Goal: Use online tool/utility: Utilize a website feature to perform a specific function

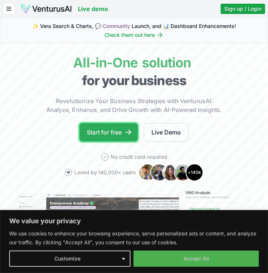
click at [120, 131] on link "Start for free" at bounding box center [108, 132] width 59 height 18
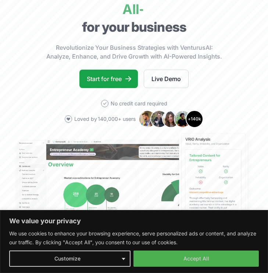
scroll to position [63, 0]
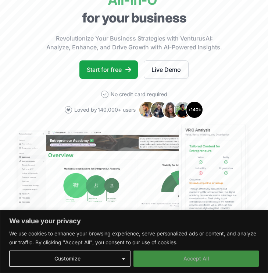
click at [192, 259] on button "Accept All" at bounding box center [196, 258] width 125 height 16
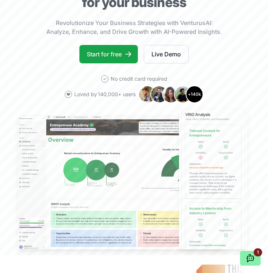
scroll to position [35, 0]
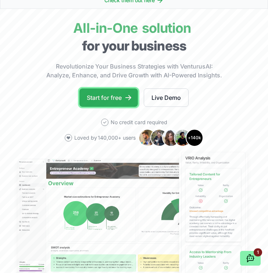
click at [120, 96] on link "Start for free" at bounding box center [108, 97] width 59 height 18
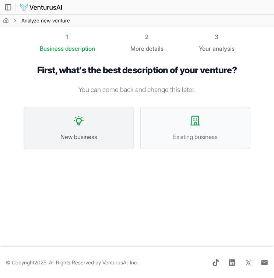
click at [107, 120] on button "New business" at bounding box center [79, 128] width 110 height 43
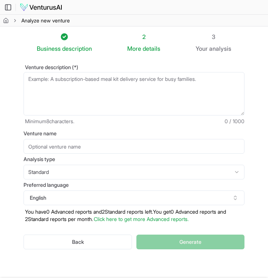
click at [107, 147] on input "Venture name" at bounding box center [134, 146] width 221 height 15
click at [161, 169] on html "We value your privacy We use cookies to enhance your browsing experience, serve…" at bounding box center [134, 139] width 268 height 278
click at [101, 172] on html "We value your privacy We use cookies to enhance your browsing experience, serve…" at bounding box center [134, 139] width 268 height 278
select select "standard"
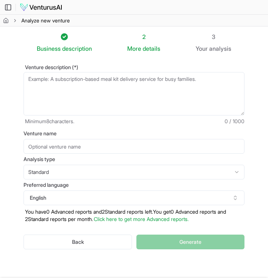
click at [179, 90] on textarea "Venture description (*)" at bounding box center [134, 93] width 221 height 43
paste textarea "🧩 The Idea Every campus is already buzzing with informal transactions: students…"
type textarea "🧩 The Idea Every campus is already buzzing with informal transactions: students…"
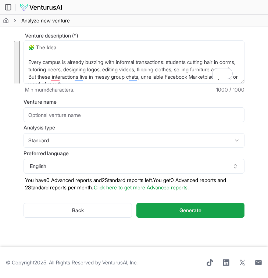
drag, startPoint x: 155, startPoint y: 77, endPoint x: 27, endPoint y: 11, distance: 143.3
click at [27, 11] on main "Toggle Sidebar Analyze new venture Analyze new venture Business description 2 M…" at bounding box center [134, 123] width 268 height 310
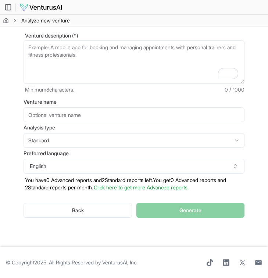
paste textarea "SideSpark is a student-only marketplace where peers can buy, sell, and offer se…"
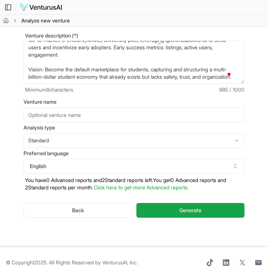
type textarea "SideSpark is a student-only marketplace where peers can buy, sell, and offer se…"
click at [152, 121] on input "Venture name" at bounding box center [134, 114] width 221 height 15
click at [120, 111] on input "Venture name" at bounding box center [134, 114] width 221 height 15
type input "Side spark"
click at [137, 203] on button "Generate" at bounding box center [191, 210] width 108 height 15
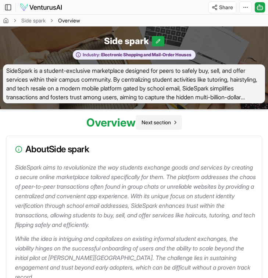
click at [163, 122] on span "Next section" at bounding box center [156, 122] width 29 height 7
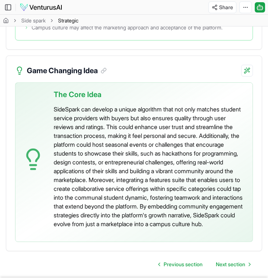
scroll to position [2275, 0]
